Goal: Find contact information: Find contact information

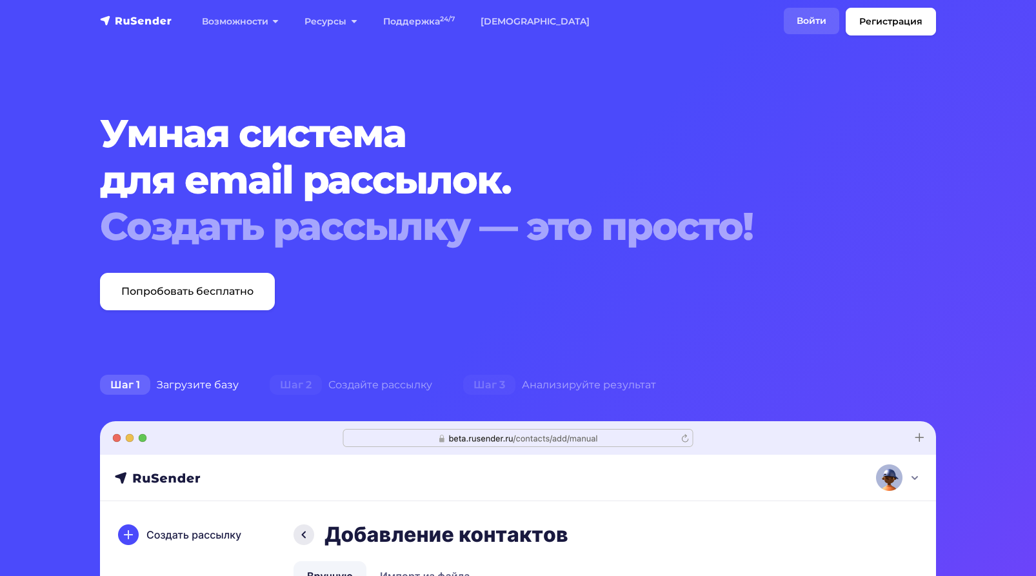
click at [812, 19] on link "Войти" at bounding box center [811, 21] width 55 height 26
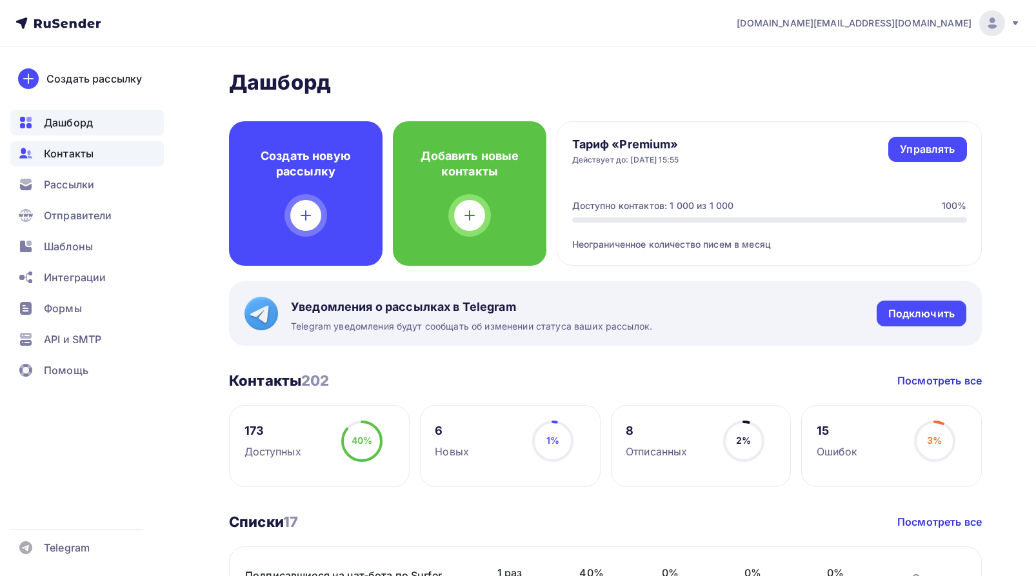
click at [62, 156] on span "Контакты" at bounding box center [69, 153] width 50 height 15
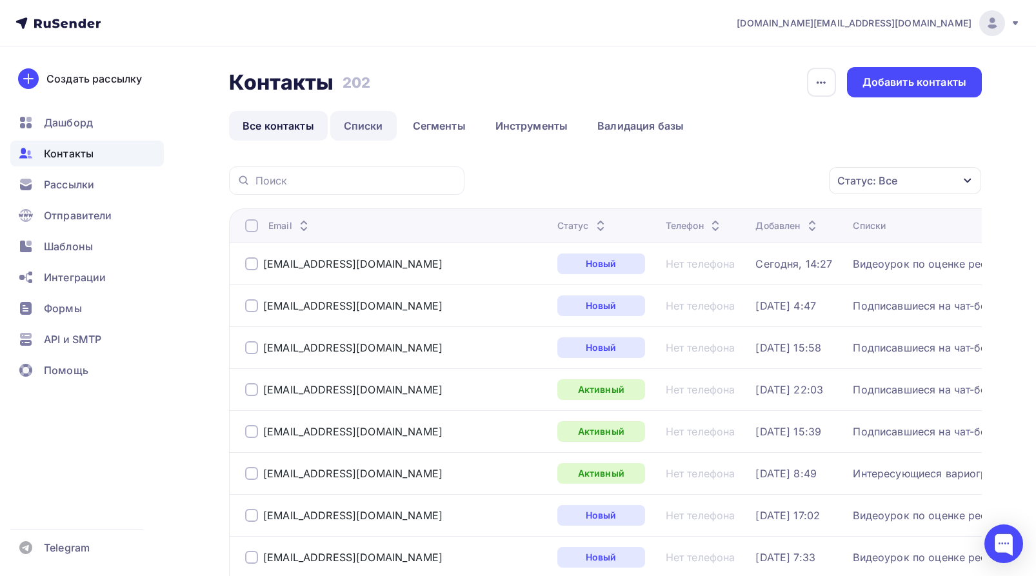
click at [360, 123] on link "Списки" at bounding box center [363, 126] width 66 height 30
